Goal: Complete application form

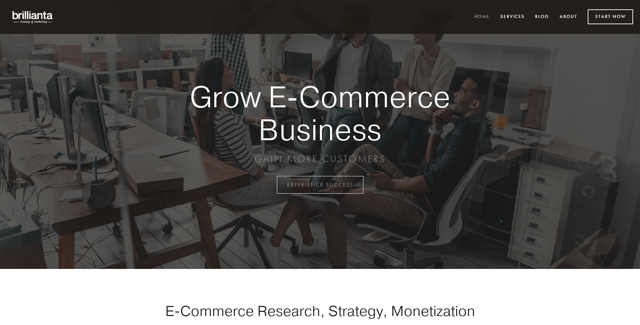
scroll to position [1816, 0]
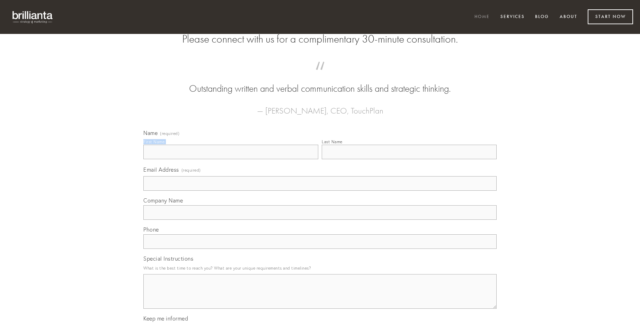
type input "[PERSON_NAME]"
click at [409, 159] on input "Last Name" at bounding box center [409, 152] width 175 height 15
type input "[PERSON_NAME]"
click at [320, 191] on input "Email Address (required)" at bounding box center [319, 183] width 353 height 15
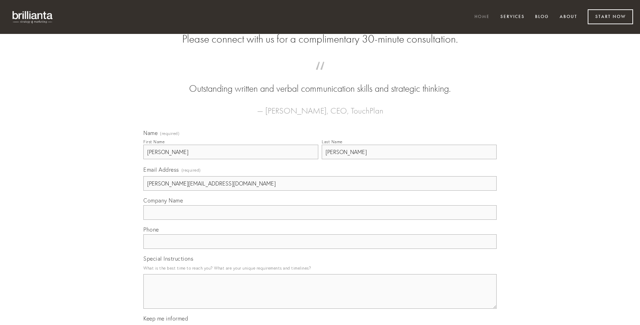
type input "[PERSON_NAME][EMAIL_ADDRESS][DOMAIN_NAME]"
click at [320, 220] on input "Company Name" at bounding box center [319, 212] width 353 height 15
type input "cuius"
click at [320, 249] on input "text" at bounding box center [319, 242] width 353 height 15
click at [320, 298] on textarea "Special Instructions" at bounding box center [319, 291] width 353 height 35
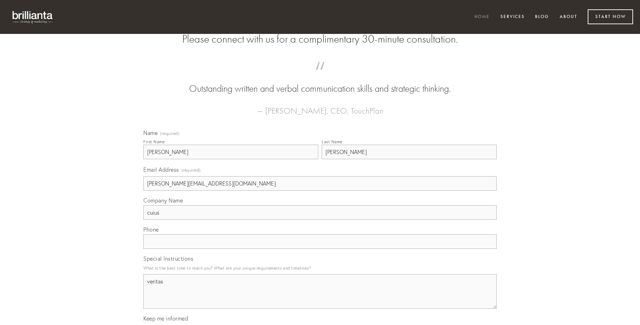
type textarea "veritas"
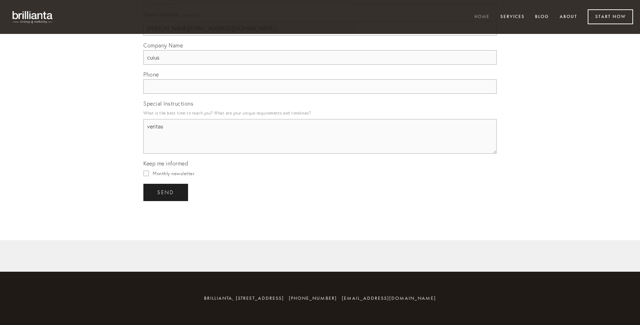
click at [166, 192] on span "send" at bounding box center [165, 193] width 17 height 6
